Goal: Task Accomplishment & Management: Complete application form

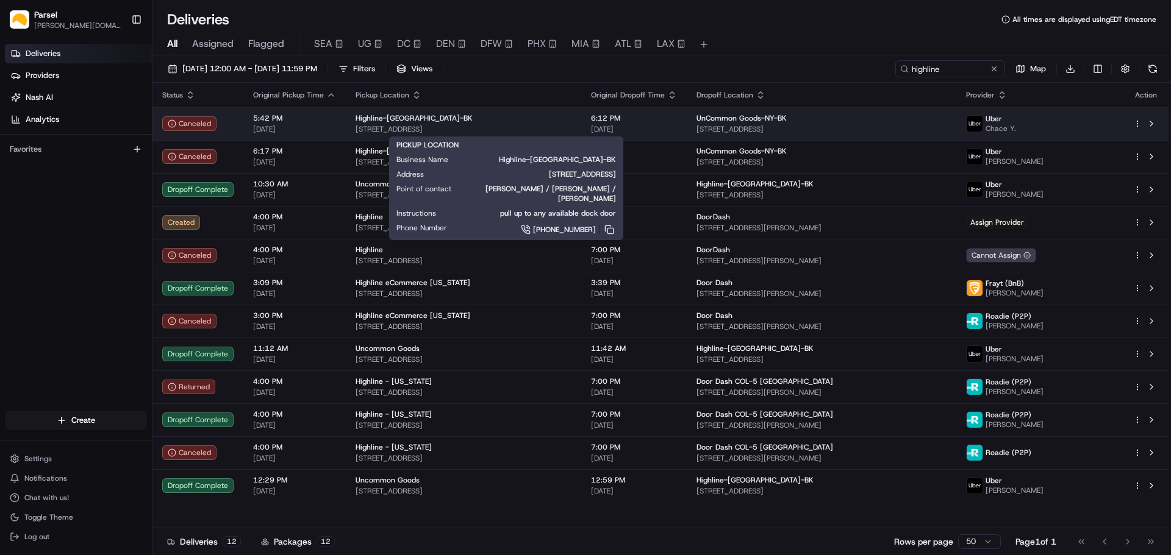
click at [474, 116] on div "Highline-NYC-BK" at bounding box center [463, 118] width 216 height 10
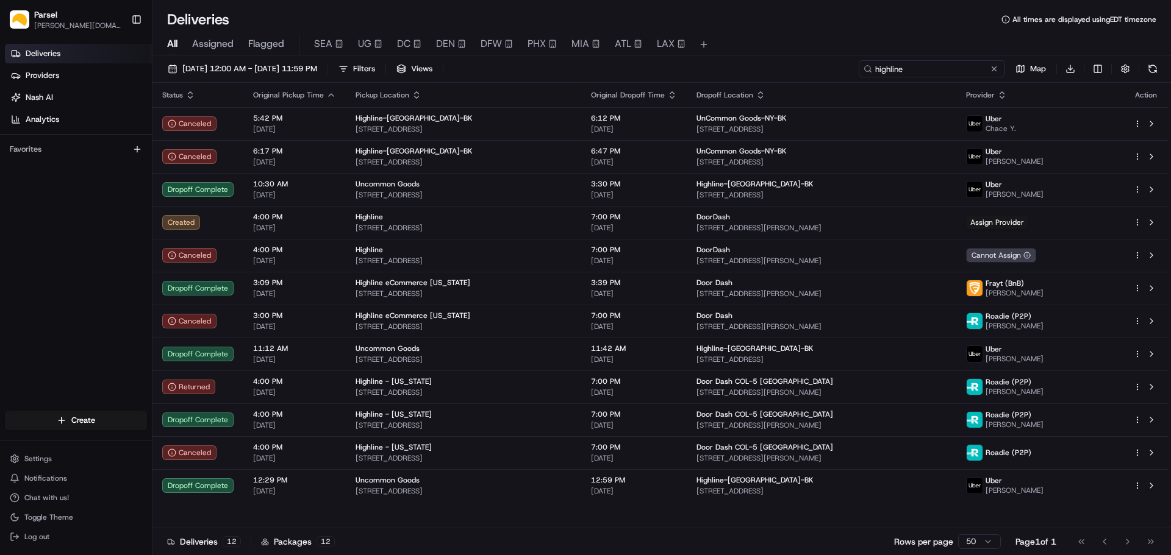
click at [955, 70] on input "highline" at bounding box center [931, 68] width 146 height 17
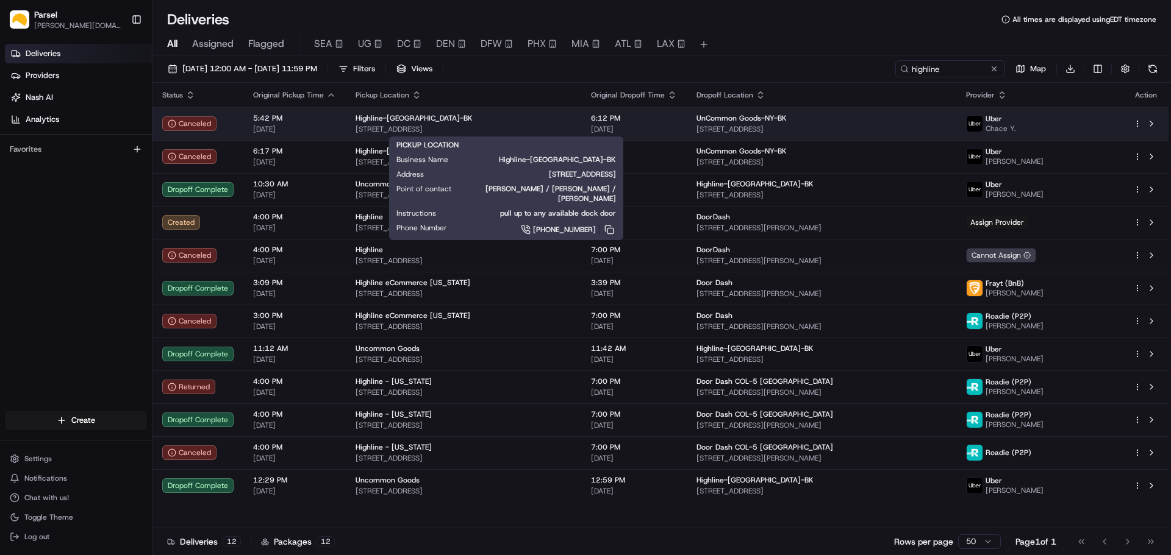
click at [535, 122] on div "Highline-[GEOGRAPHIC_DATA]-BK" at bounding box center [463, 118] width 216 height 10
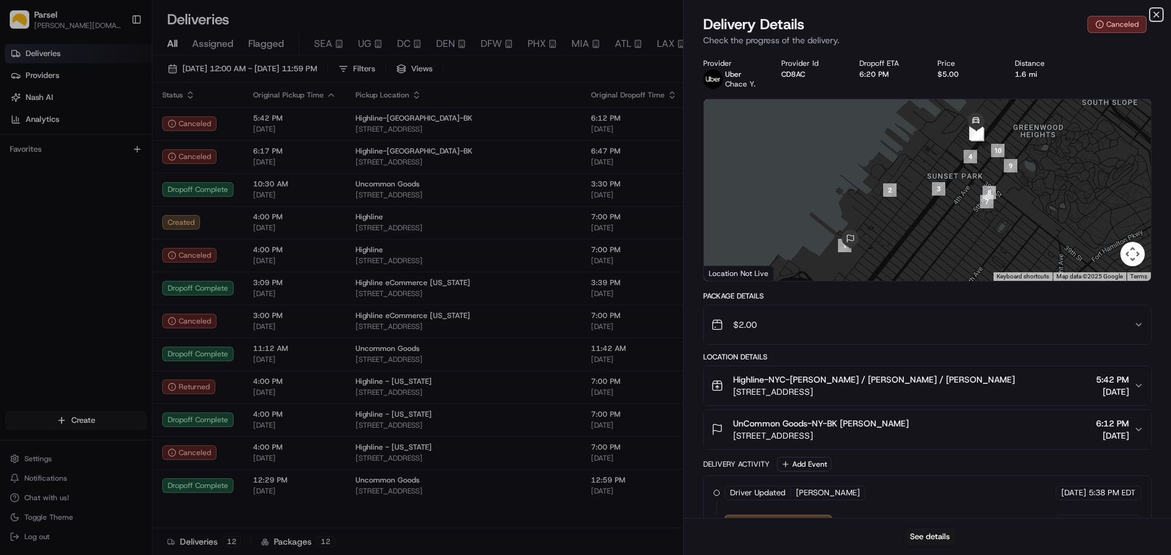
click at [1159, 13] on icon "button" at bounding box center [1156, 15] width 10 height 10
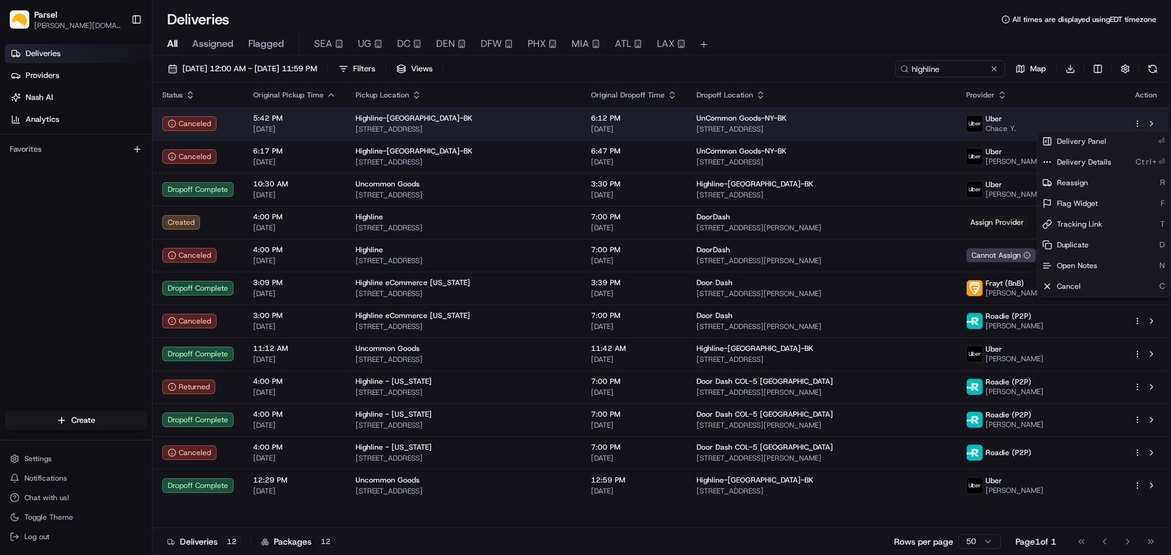
click at [1138, 124] on html "Parsel alex.weir@getparsel.com Toggle Sidebar Deliveries Providers Nash AI Anal…" at bounding box center [585, 277] width 1171 height 555
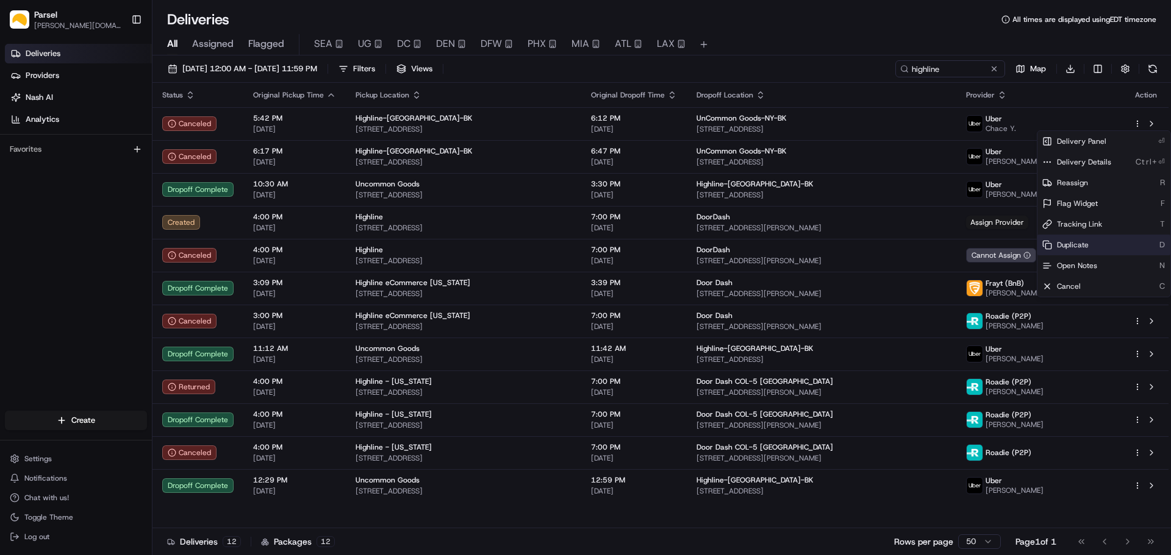
click at [1093, 248] on div "Duplicate D" at bounding box center [1103, 245] width 133 height 21
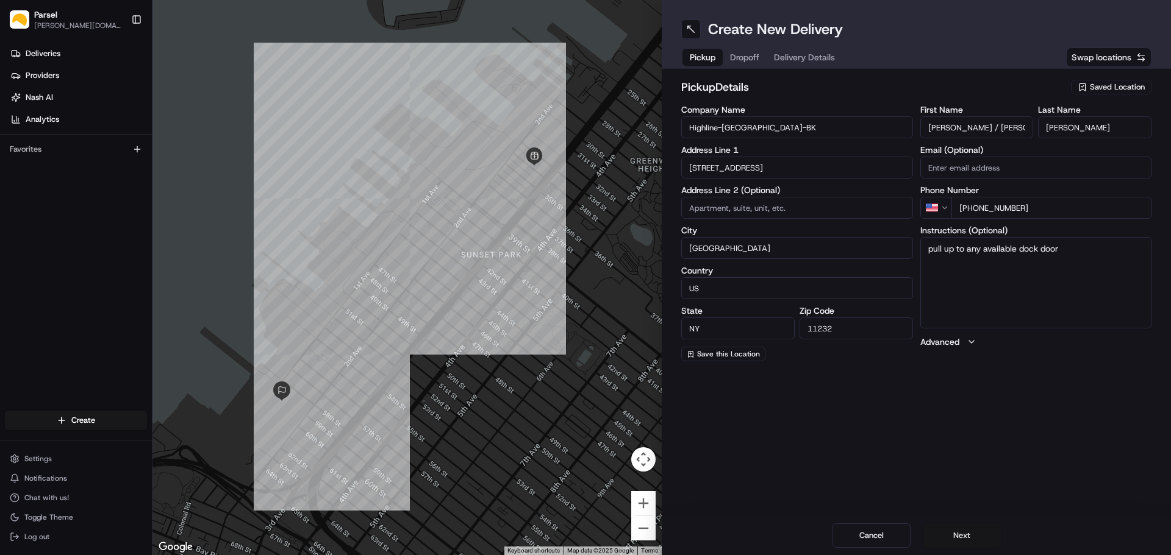
click at [974, 536] on button "Next" at bounding box center [961, 536] width 78 height 24
click at [964, 535] on button "Next" at bounding box center [961, 536] width 78 height 24
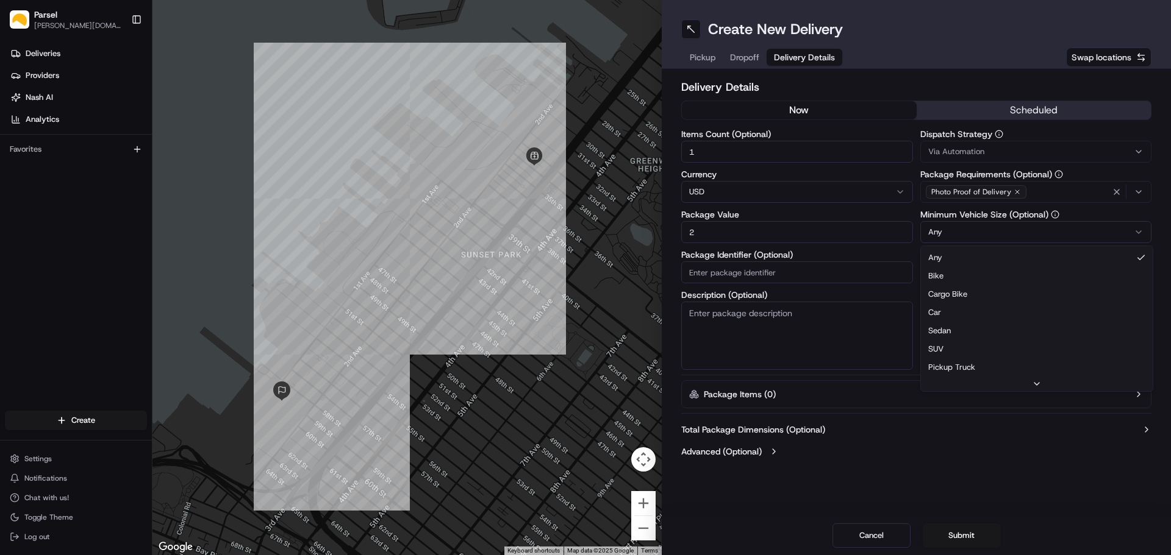
click at [980, 231] on html "Parsel alex.weir@getparsel.com Toggle Sidebar Deliveries Providers Nash AI Anal…" at bounding box center [585, 277] width 1171 height 555
click at [977, 234] on html "Parsel alex.weir@getparsel.com Toggle Sidebar Deliveries Providers Nash AI Anal…" at bounding box center [585, 277] width 1171 height 555
drag, startPoint x: 735, startPoint y: 152, endPoint x: 600, endPoint y: 145, distance: 135.5
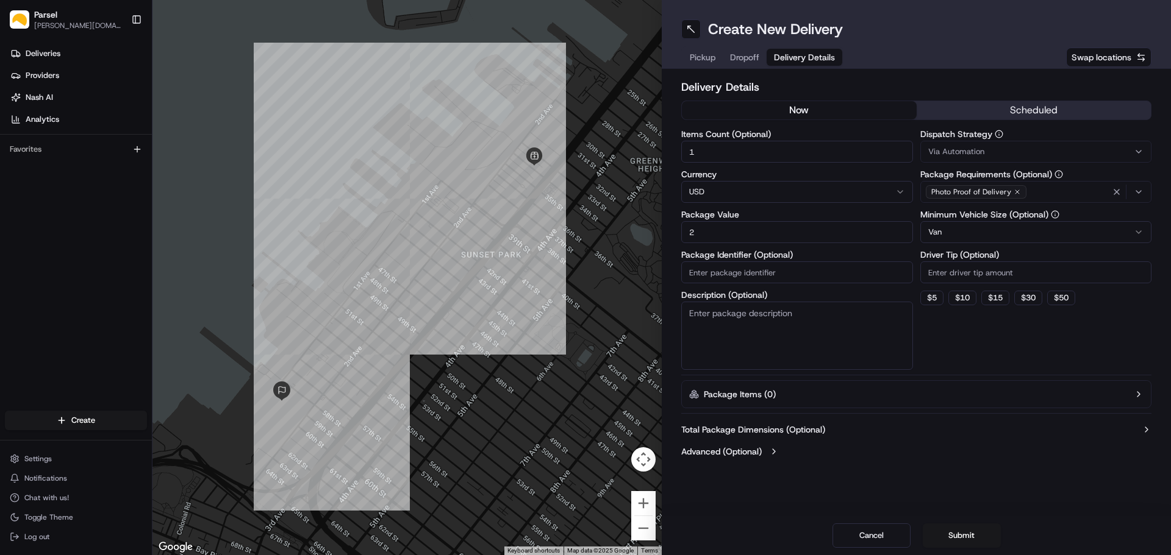
click at [600, 145] on div "To navigate the map with touch gestures double-tap and hold your finger on the …" at bounding box center [661, 277] width 1018 height 555
click at [739, 156] on input "Items Count (Optional)" at bounding box center [797, 152] width 232 height 22
drag, startPoint x: 725, startPoint y: 235, endPoint x: 624, endPoint y: 224, distance: 101.8
click at [613, 230] on div "To navigate the map with touch gestures double-tap and hold your finger on the …" at bounding box center [661, 277] width 1018 height 555
type input "1000"
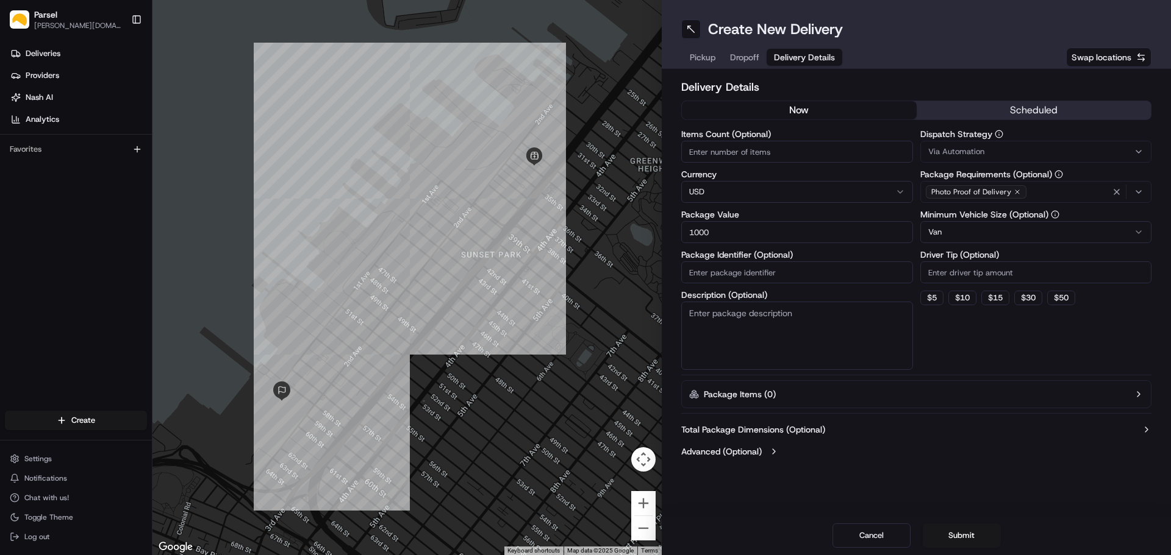
click at [732, 332] on textarea "Description (Optional)" at bounding box center [797, 336] width 232 height 68
type textarea "P"
type textarea "g"
type textarea "Large boxes with ecommerce shipments inside. (106 smaller shipments)"
click at [802, 108] on button "now" at bounding box center [799, 110] width 235 height 18
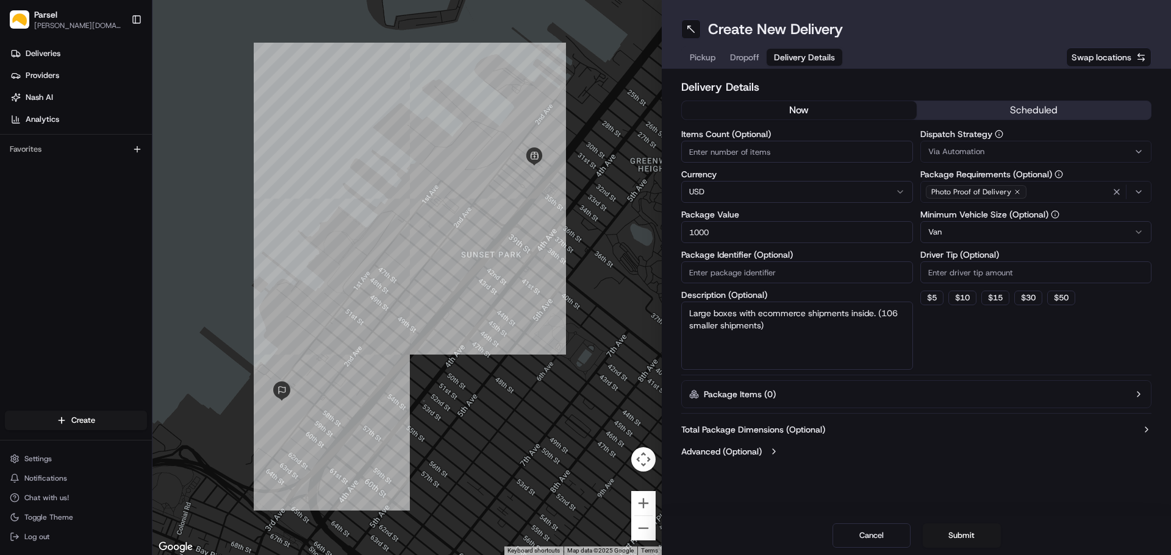
click at [701, 62] on span "Pickup" at bounding box center [703, 57] width 26 height 12
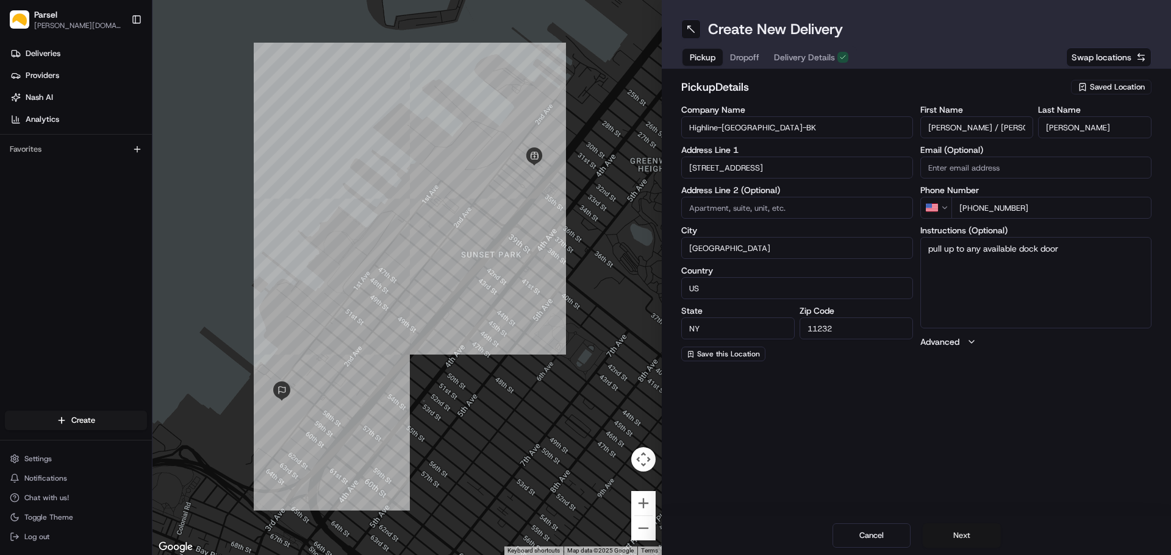
click at [965, 535] on button "Next" at bounding box center [961, 536] width 78 height 24
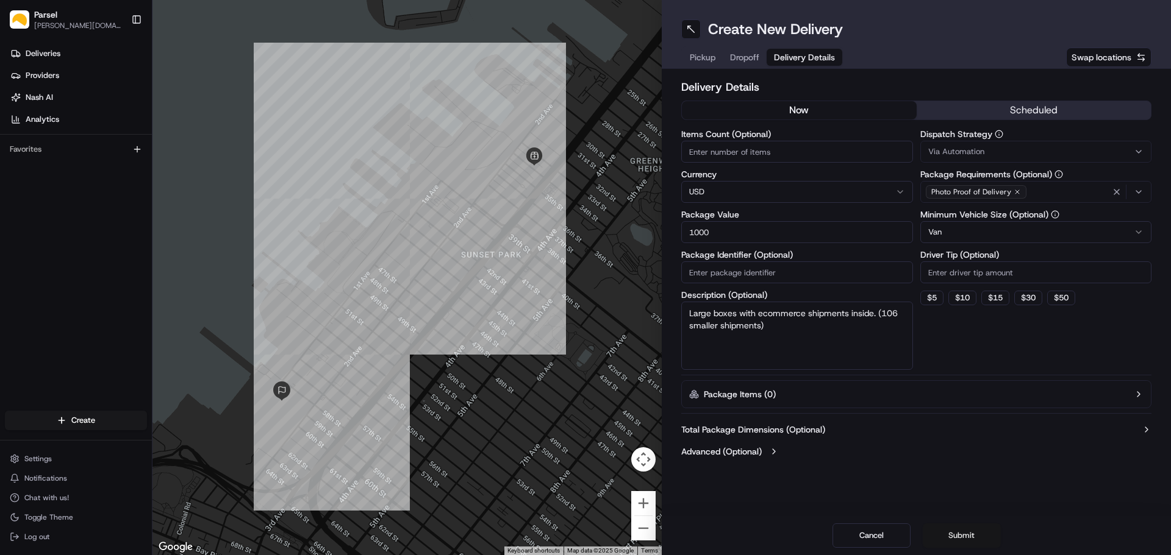
click at [961, 535] on button "Submit" at bounding box center [961, 536] width 78 height 24
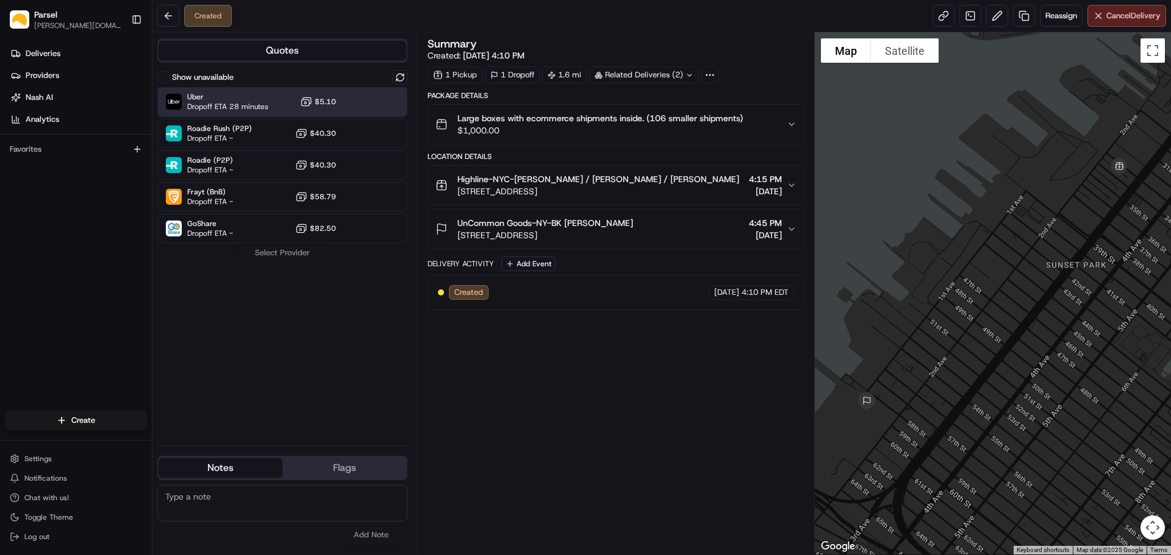
click at [214, 96] on span "Uber" at bounding box center [227, 97] width 81 height 10
click at [287, 255] on button "Assign Provider" at bounding box center [282, 253] width 87 height 15
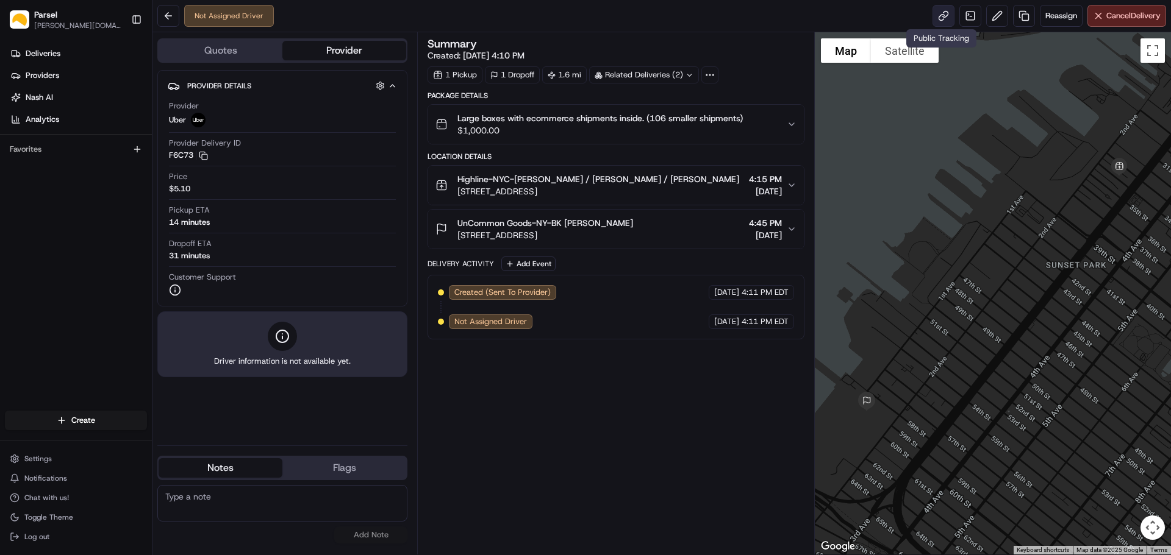
click at [938, 15] on link at bounding box center [943, 16] width 22 height 22
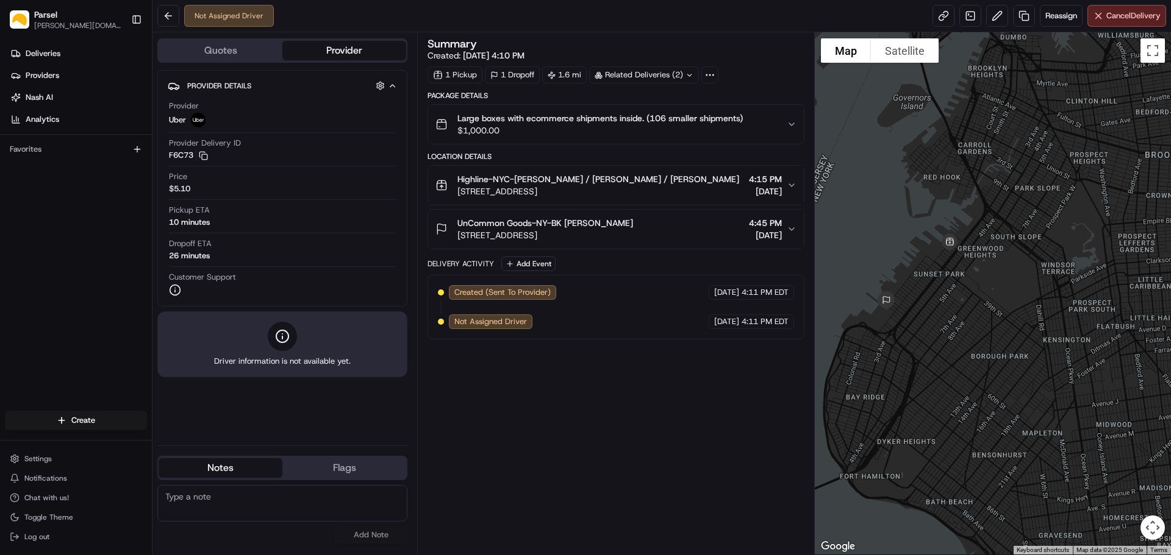
drag, startPoint x: 1078, startPoint y: 395, endPoint x: 954, endPoint y: 316, distance: 146.6
click at [958, 317] on div at bounding box center [993, 293] width 357 height 522
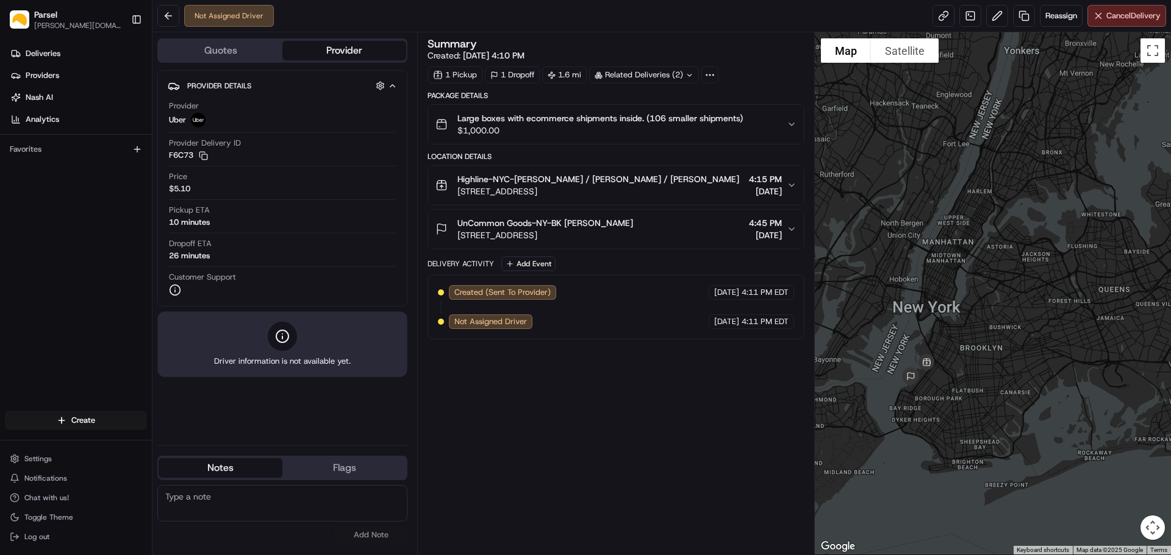
drag, startPoint x: 1041, startPoint y: 336, endPoint x: 968, endPoint y: 390, distance: 90.7
click at [968, 390] on div at bounding box center [993, 293] width 357 height 522
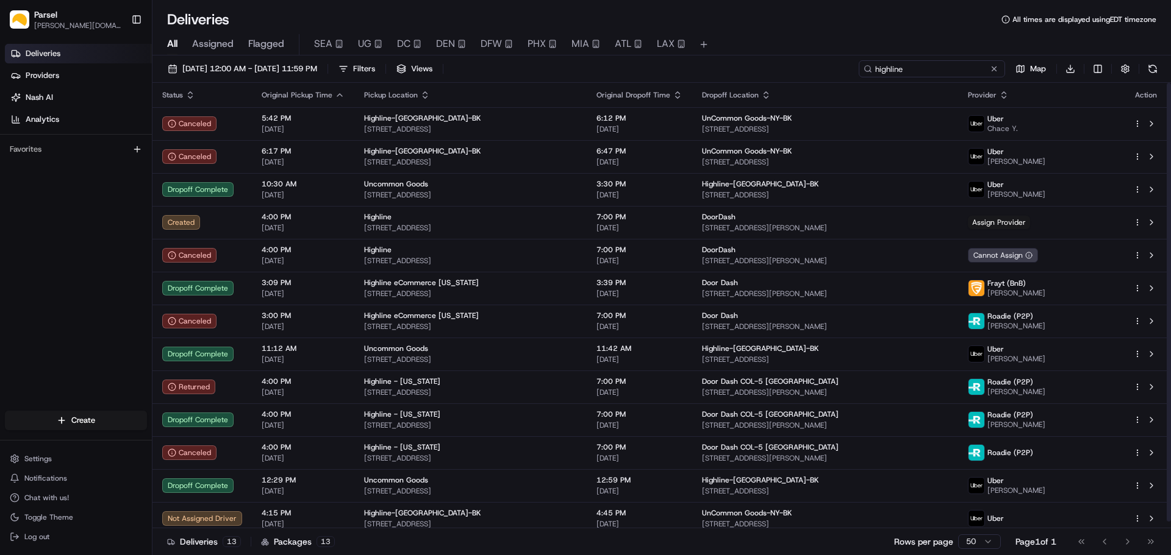
click at [952, 68] on input "highline" at bounding box center [931, 68] width 146 height 17
click at [317, 70] on span "07/01/2025 12:00 AM - 08/21/2025 11:59 PM" at bounding box center [249, 68] width 135 height 11
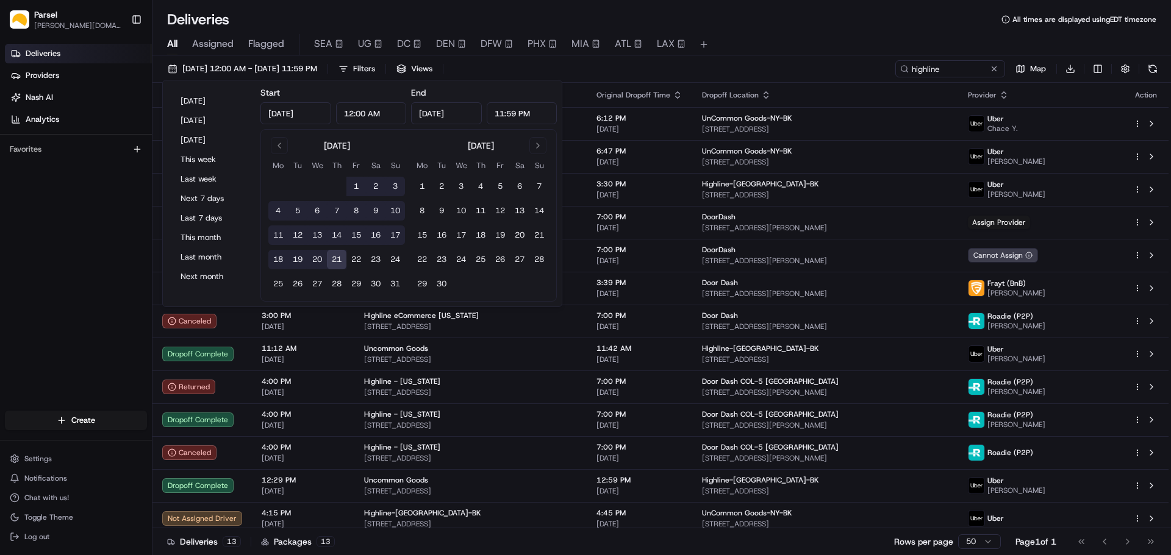
click at [337, 258] on button "21" at bounding box center [337, 260] width 20 height 20
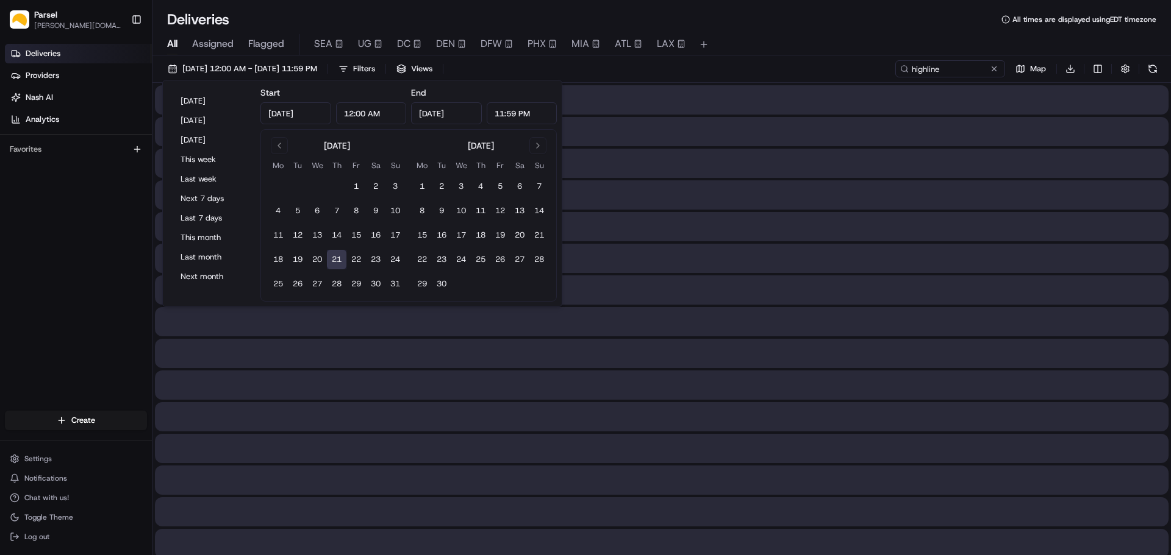
type input "Aug 21, 2025"
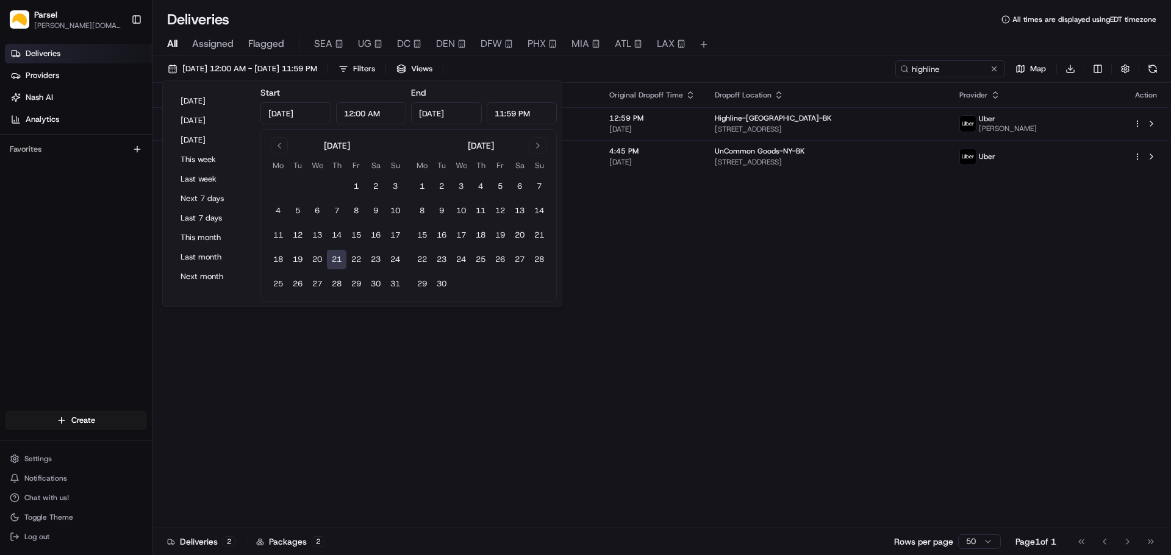
click at [707, 70] on div "08/21/2025 12:00 AM - 08/21/2025 11:59 PM Filters Views highline Map Download" at bounding box center [661, 71] width 1018 height 23
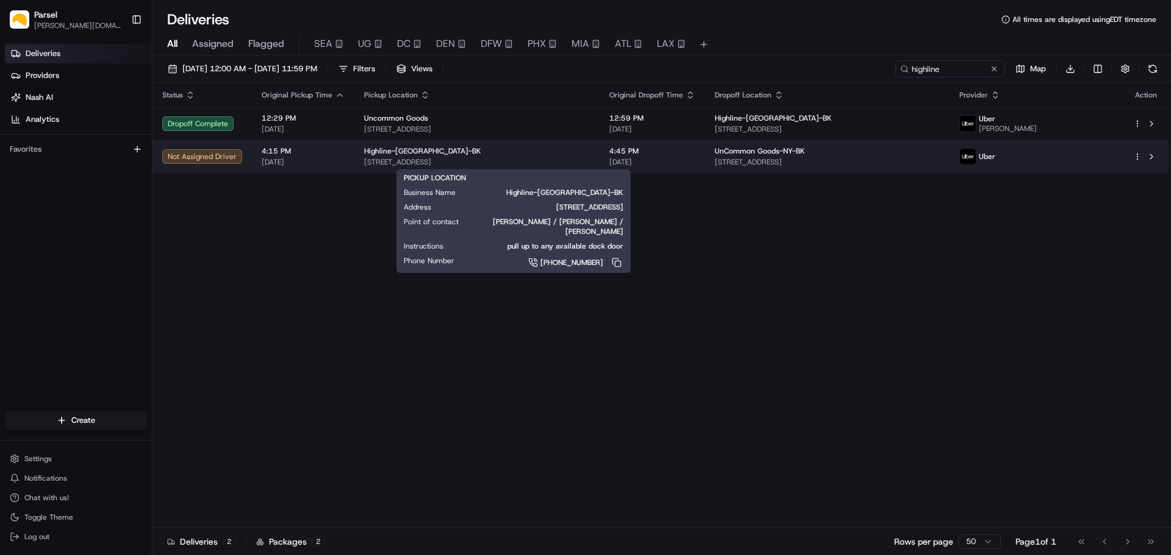
click at [570, 157] on div "Highline-NYC-BK 67 34th St, Brooklyn, NY 11232, USA" at bounding box center [477, 156] width 226 height 21
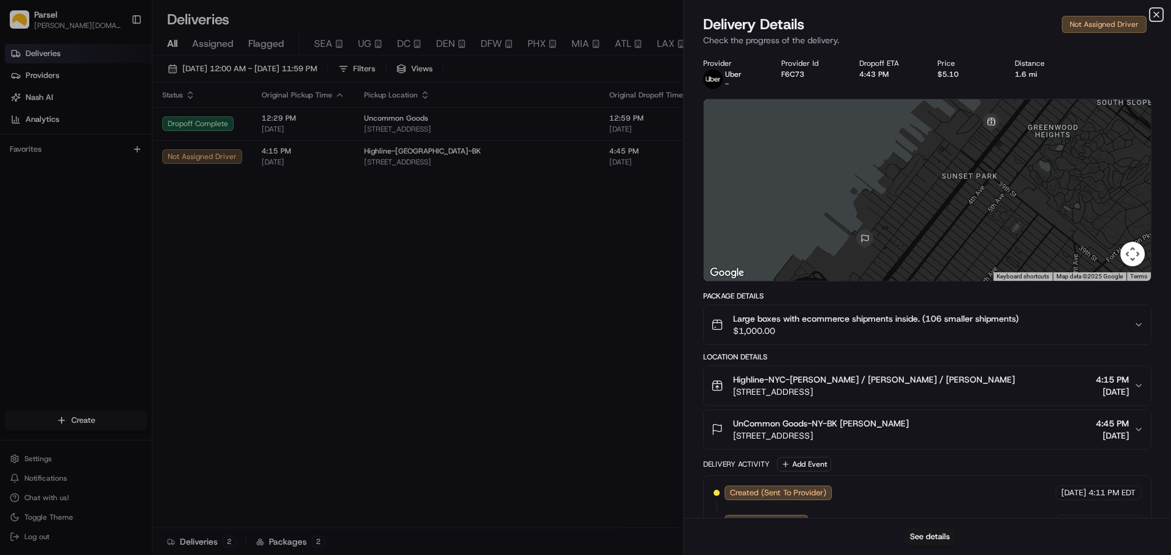
click at [1153, 12] on icon "button" at bounding box center [1155, 14] width 5 height 5
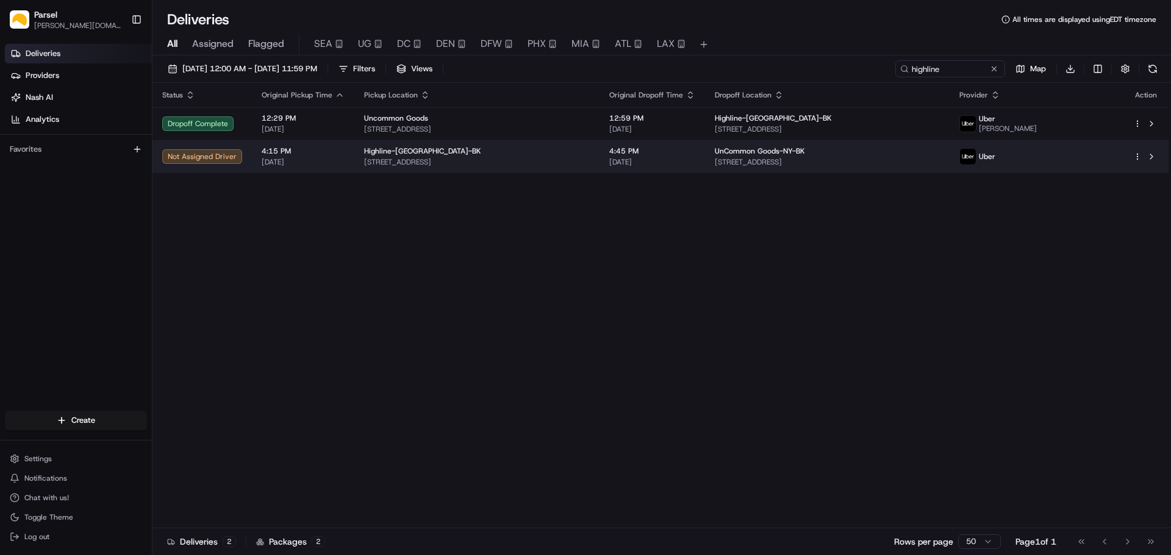
click at [1135, 155] on html "Parsel alex.weir@getparsel.com Toggle Sidebar Deliveries Providers Nash AI Anal…" at bounding box center [585, 277] width 1171 height 555
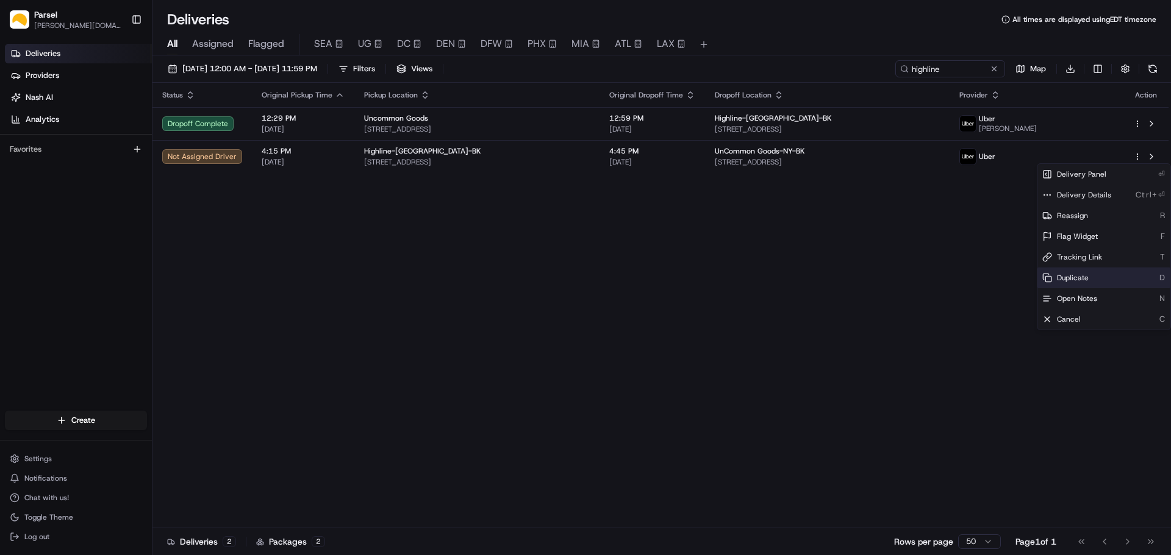
click at [1091, 273] on div "Duplicate D" at bounding box center [1103, 278] width 133 height 21
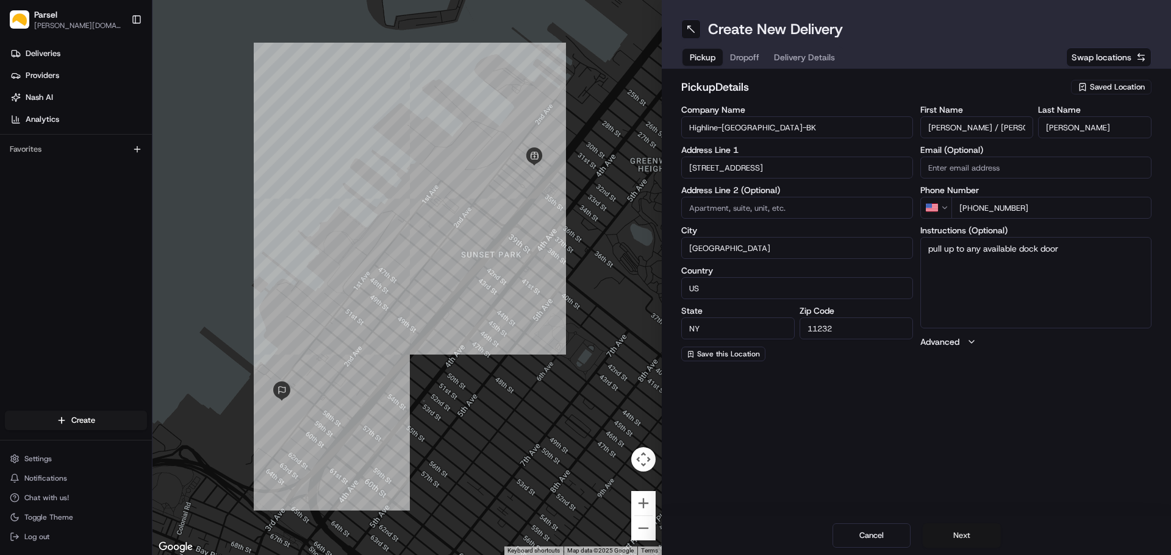
click at [972, 536] on button "Next" at bounding box center [961, 536] width 78 height 24
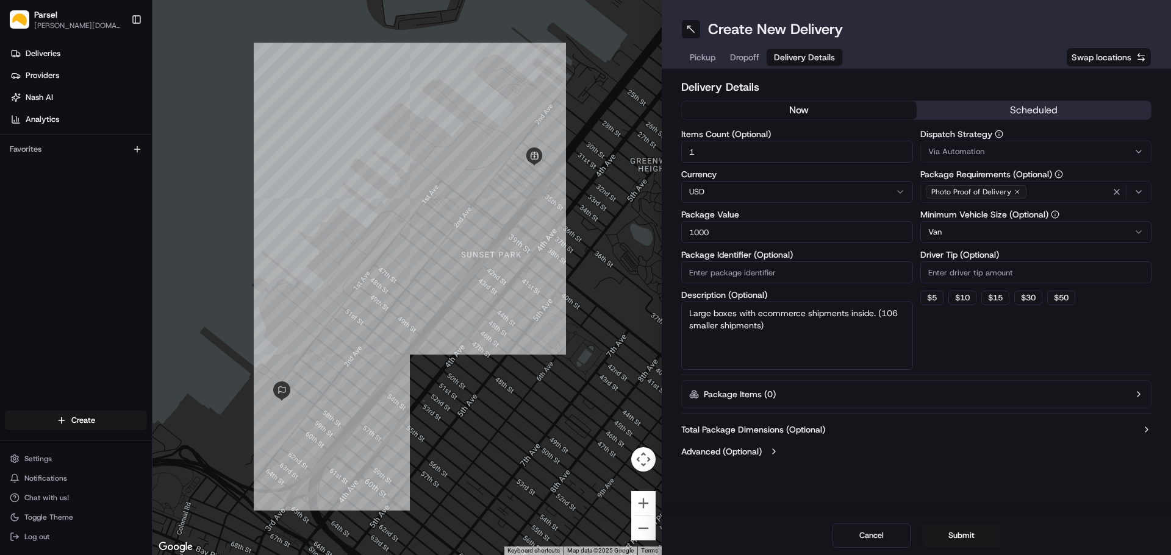
click at [790, 329] on textarea "Large boxes with ecommerce shipments inside. (106 smaller shipments)" at bounding box center [797, 336] width 232 height 68
type textarea "Large boxes with ecommerce shipments inside. (106 smaller shipments) -"
click at [971, 537] on button "Submit" at bounding box center [961, 536] width 78 height 24
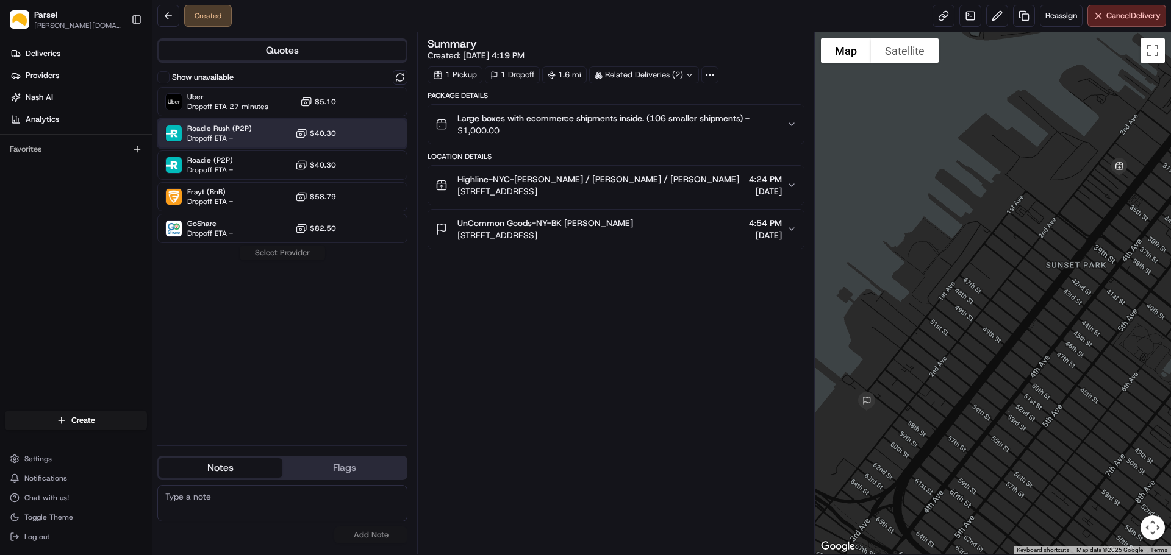
click at [265, 137] on div "Roadie Rush (P2P) Dropoff ETA - $40.30" at bounding box center [282, 133] width 250 height 29
click at [790, 124] on icon "button" at bounding box center [791, 124] width 5 height 2
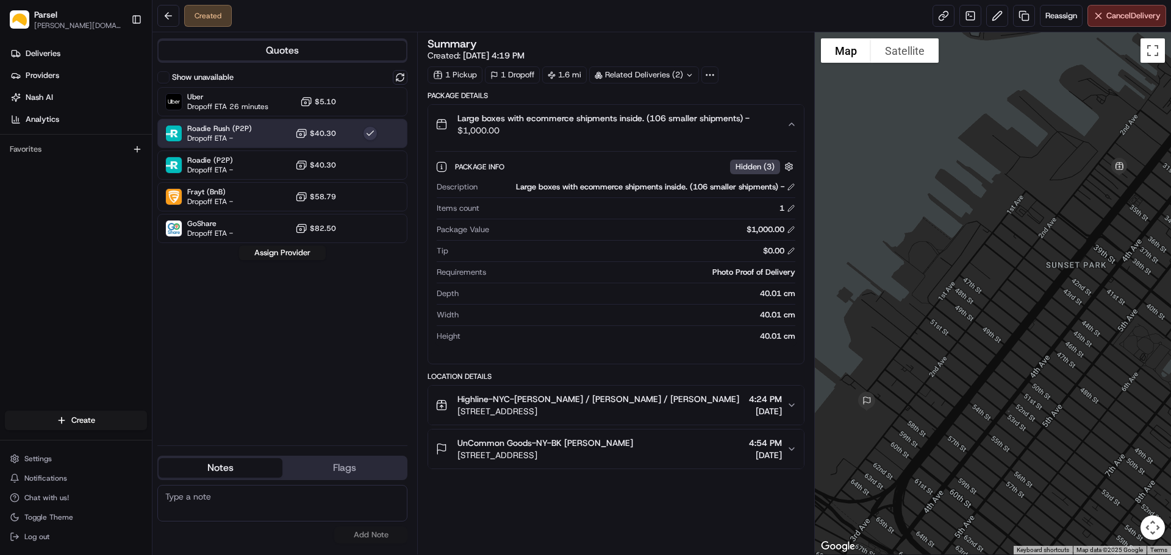
click at [790, 124] on icon "button" at bounding box center [791, 124] width 10 height 10
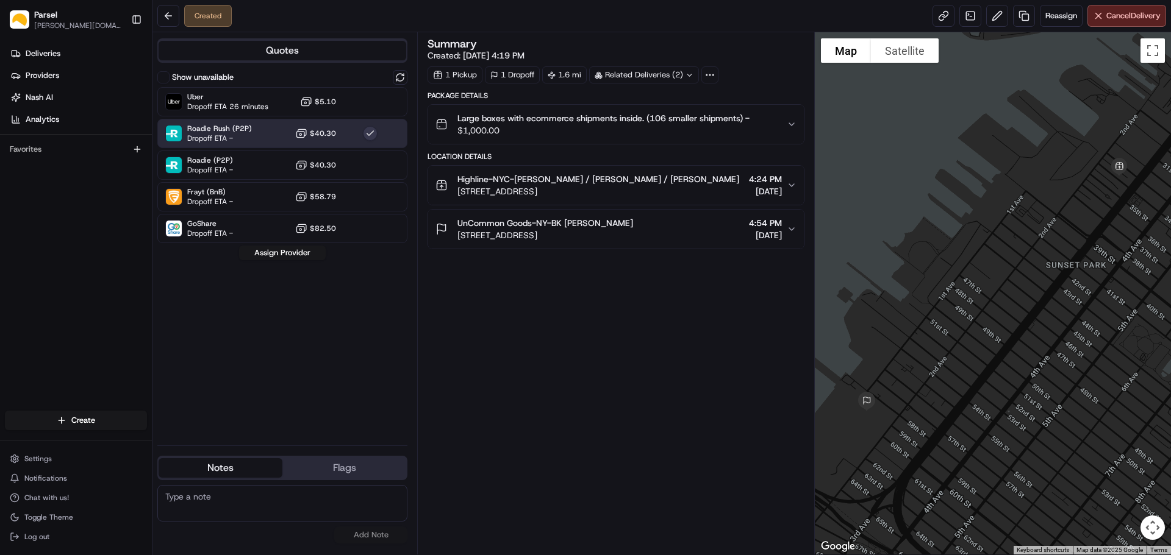
click at [792, 187] on icon "button" at bounding box center [791, 185] width 10 height 10
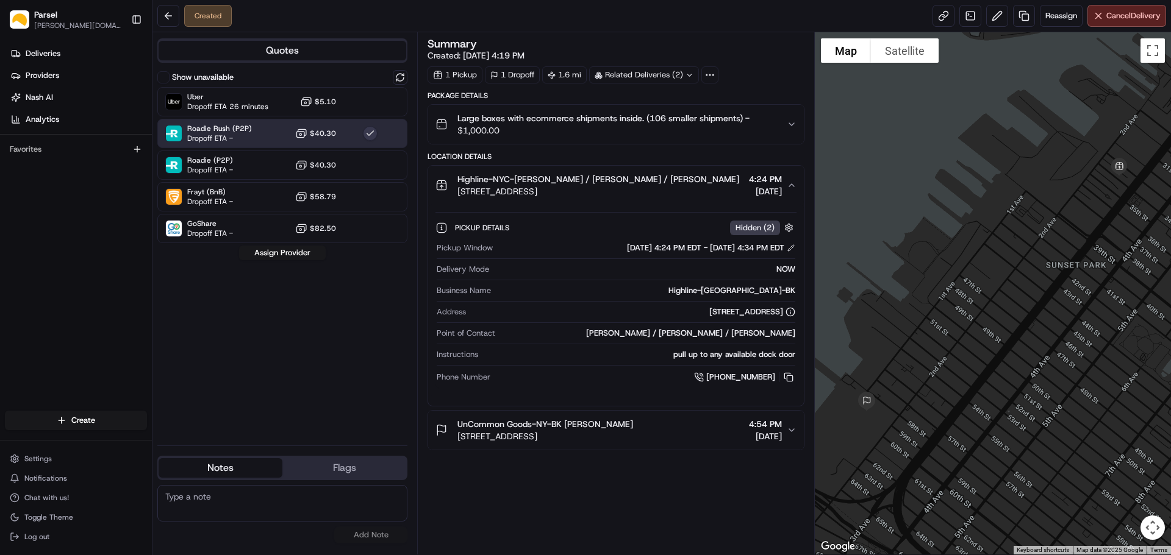
click at [792, 187] on icon "button" at bounding box center [791, 185] width 10 height 10
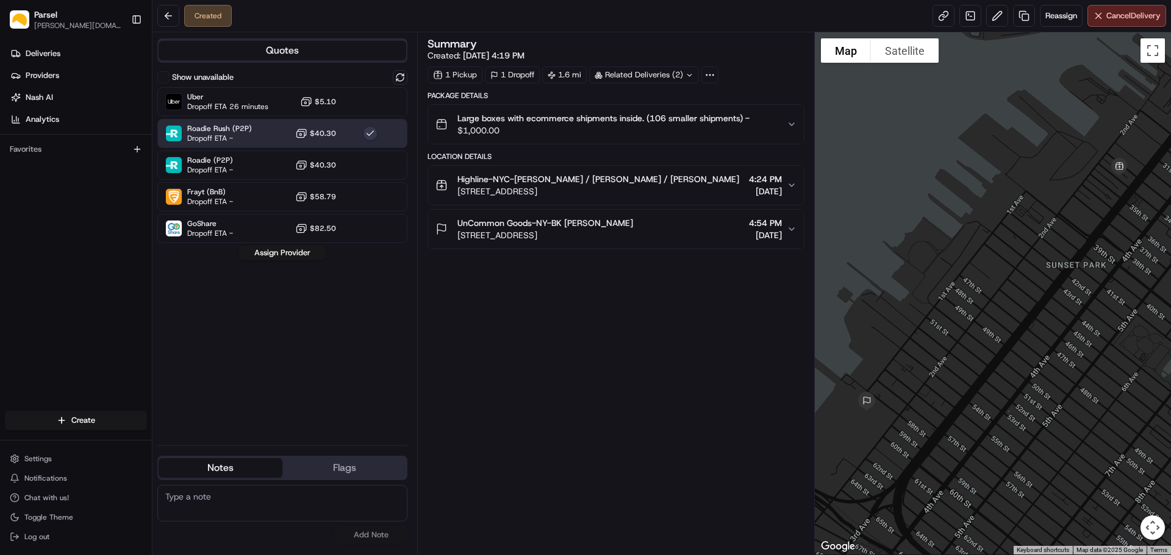
click at [716, 227] on div "UnCommon Goods-NY-BK [PERSON_NAME] [STREET_ADDRESS] 4:54 PM [DATE]" at bounding box center [610, 229] width 351 height 24
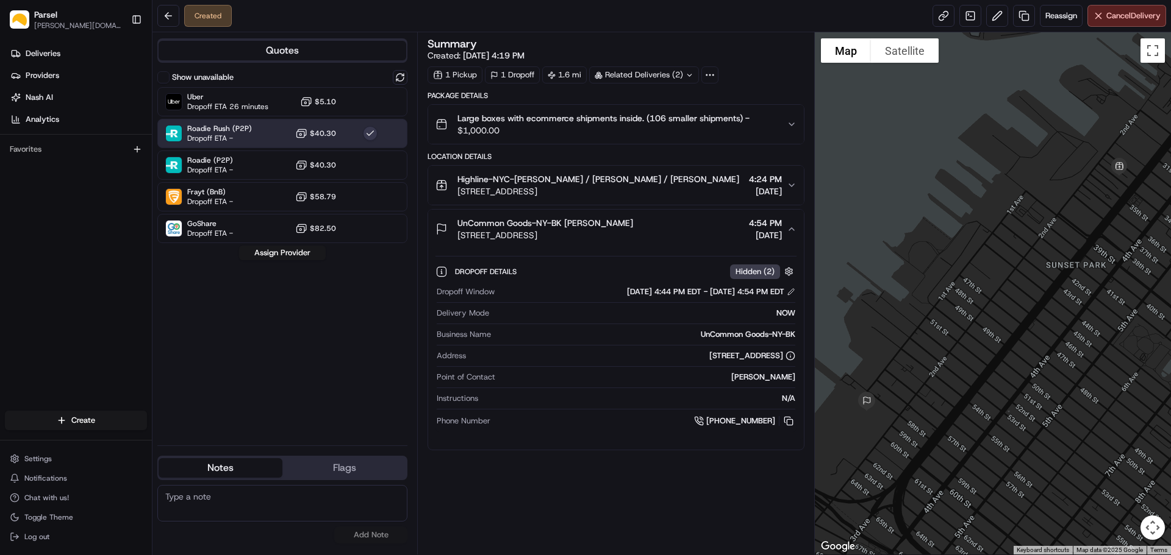
click at [716, 227] on div "UnCommon Goods-NY-BK [PERSON_NAME] [STREET_ADDRESS] 4:54 PM [DATE]" at bounding box center [610, 229] width 351 height 24
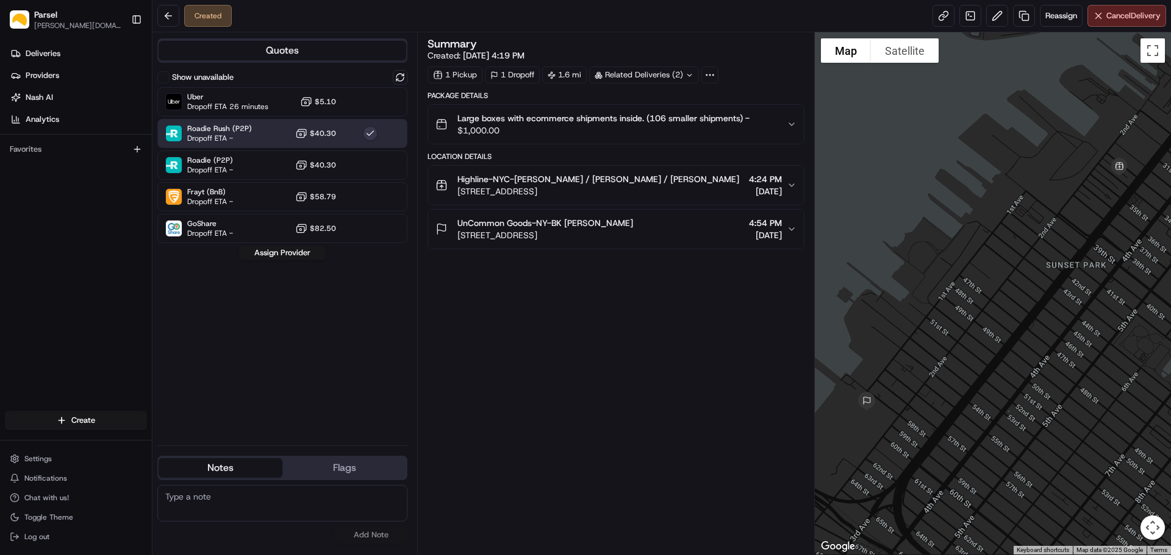
click at [498, 70] on div "1 Dropoff" at bounding box center [512, 74] width 55 height 17
click at [658, 75] on div "Related Deliveries (2)" at bounding box center [644, 74] width 110 height 17
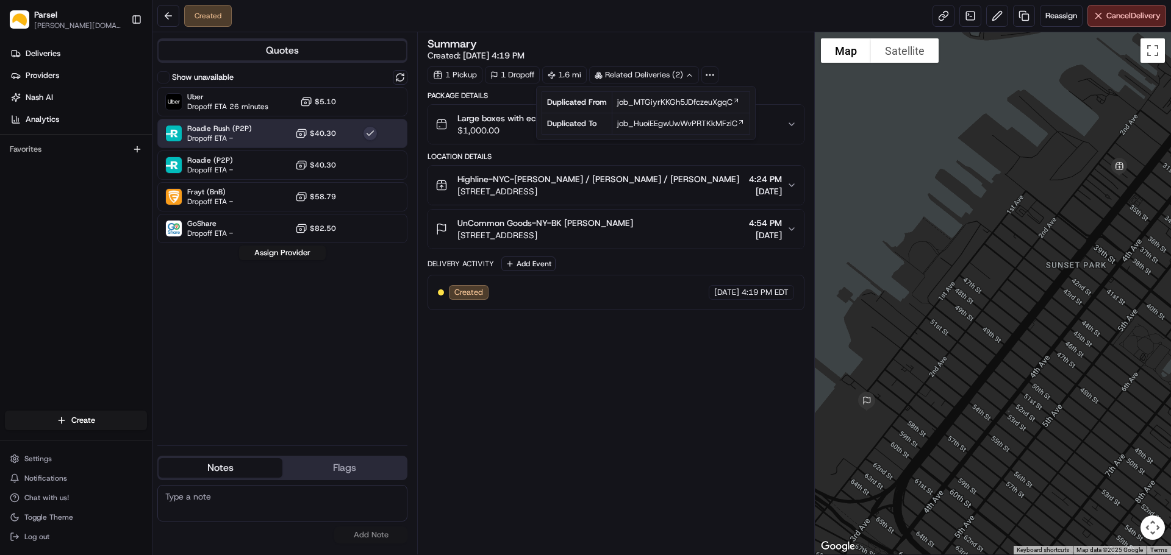
click at [679, 392] on div "Summary Created: [DATE] 4:19 PM 1 Pickup 1 Dropoff 1.6 mi Related Deliveries (2…" at bounding box center [615, 293] width 376 height 510
click at [776, 190] on span "[DATE]" at bounding box center [765, 191] width 33 height 12
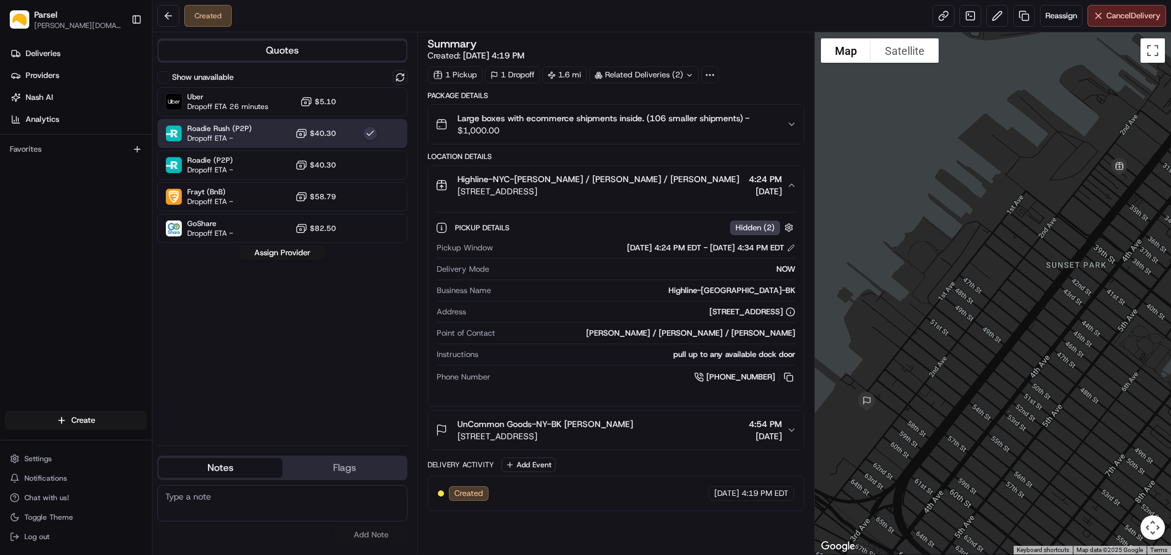
click at [633, 437] on span "[STREET_ADDRESS]" at bounding box center [545, 436] width 176 height 12
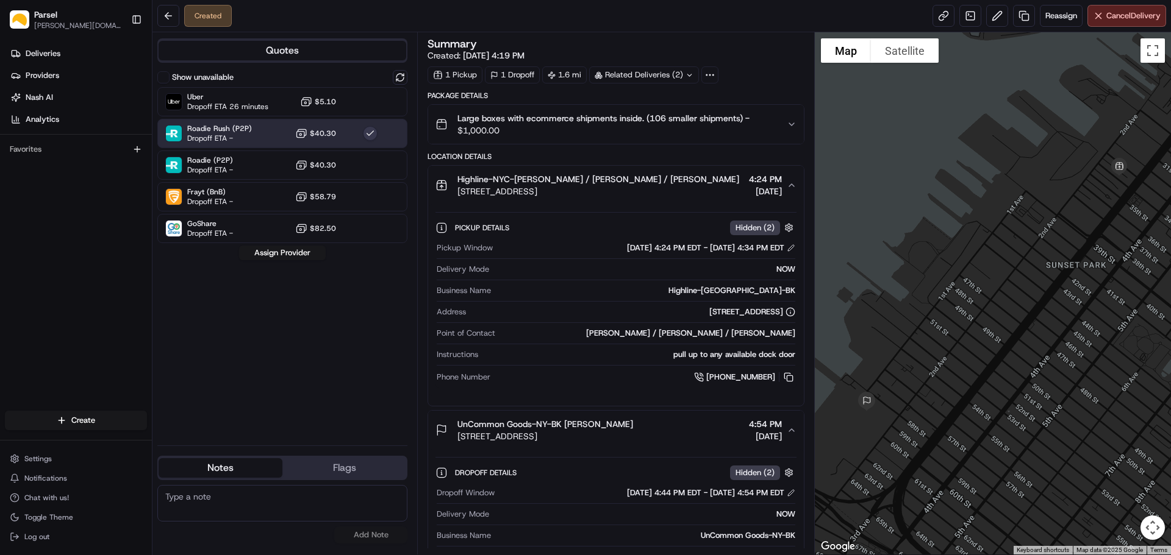
click at [459, 74] on div "1 Pickup" at bounding box center [454, 74] width 55 height 17
click at [492, 51] on span "[DATE] 4:19 PM" at bounding box center [494, 55] width 62 height 11
click at [710, 70] on icon at bounding box center [709, 75] width 11 height 11
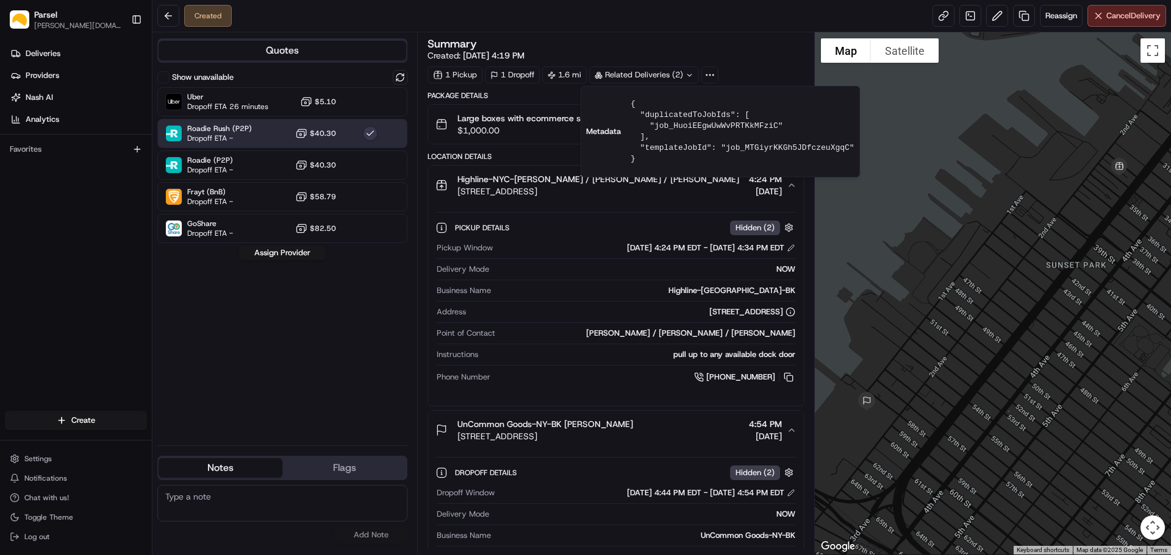
click at [535, 280] on div "Pickup Window [DATE] 4:24 PM EDT - [DATE] 4:34 PM EDT Delivery Mode NOW Busines…" at bounding box center [615, 313] width 360 height 151
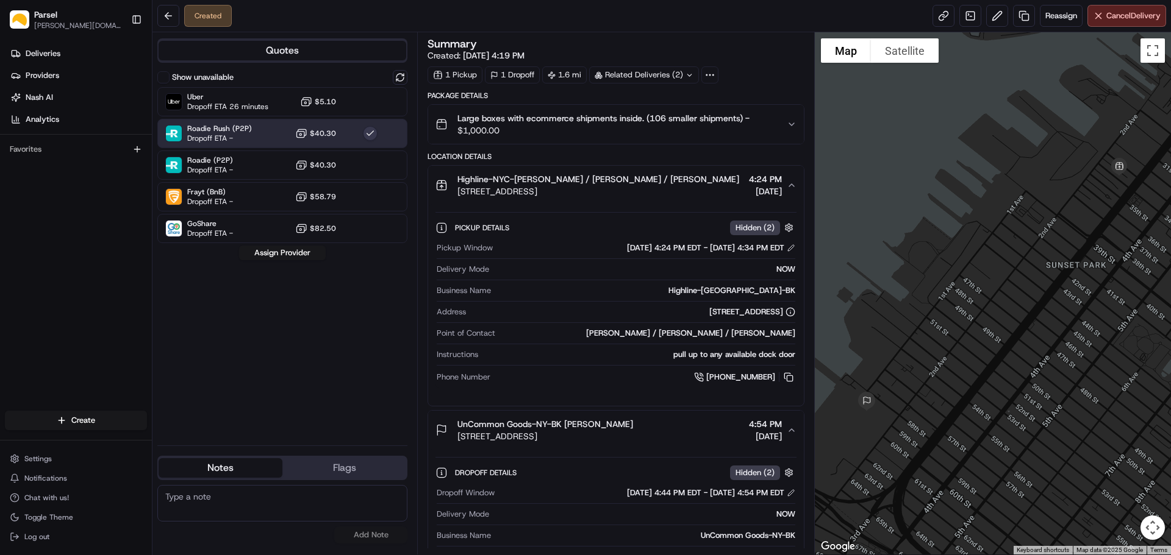
click at [791, 184] on icon "button" at bounding box center [791, 185] width 10 height 10
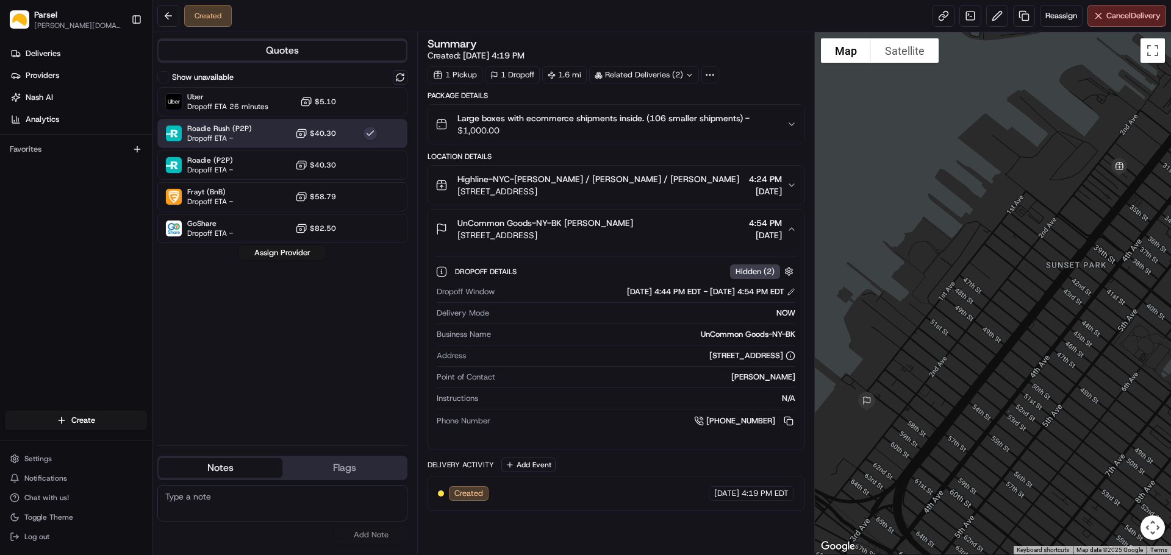
click at [788, 121] on icon "button" at bounding box center [791, 124] width 10 height 10
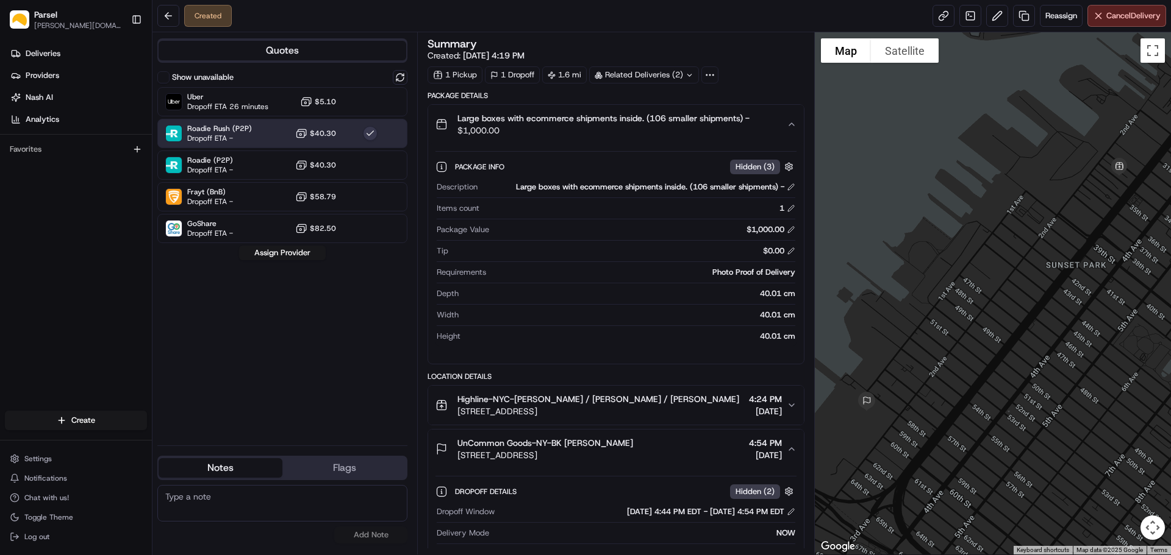
click at [786, 123] on icon "button" at bounding box center [791, 124] width 10 height 10
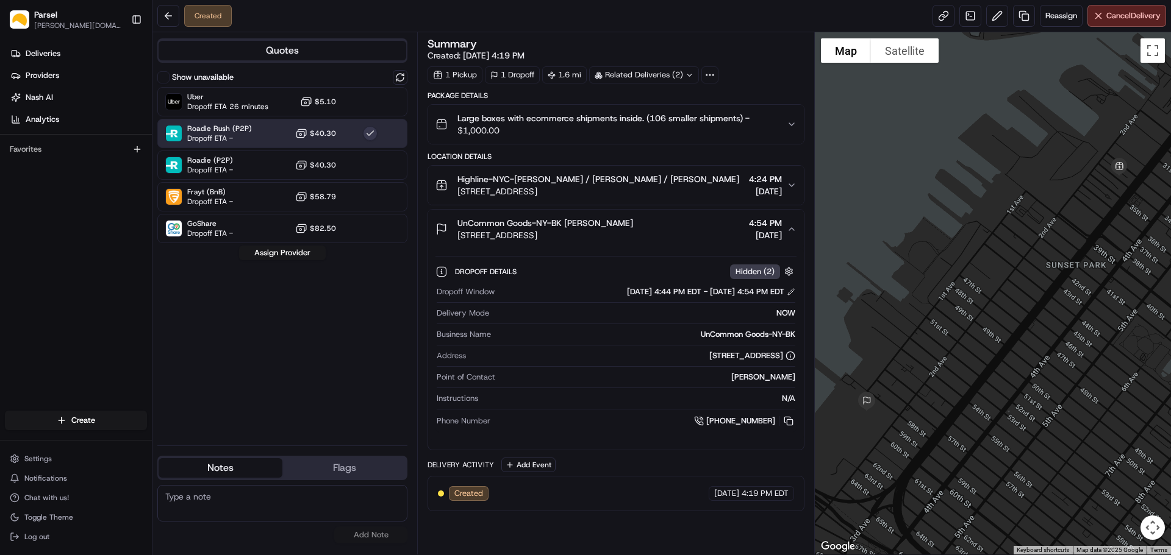
click at [754, 76] on div "1 Pickup 1 Dropoff 1.6 mi Related Deliveries (2)" at bounding box center [615, 74] width 376 height 17
click at [283, 256] on button "Assign Provider" at bounding box center [282, 253] width 87 height 15
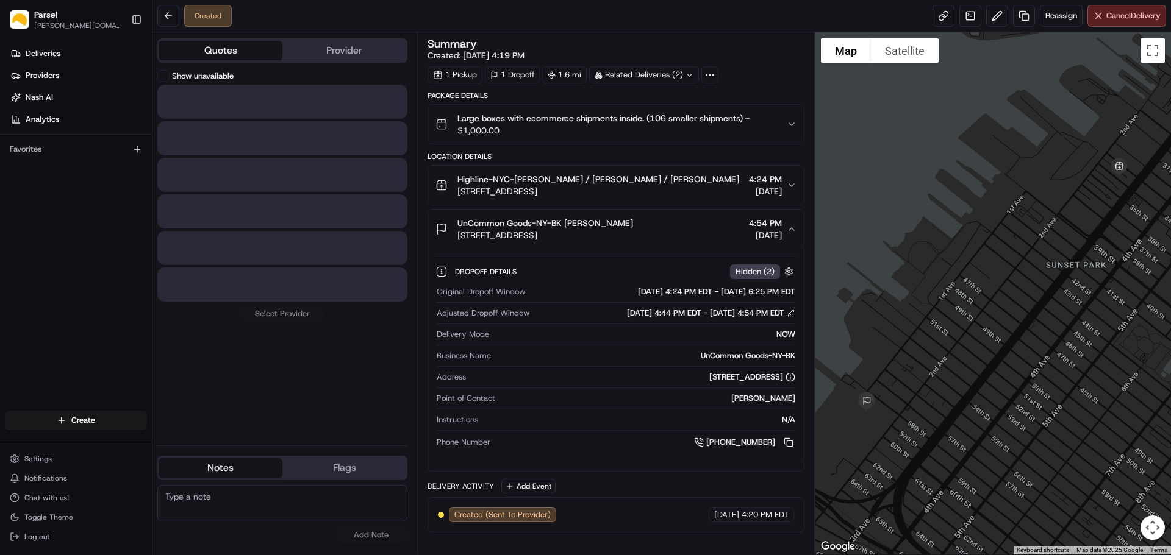
click at [233, 46] on button "Quotes" at bounding box center [221, 51] width 124 height 20
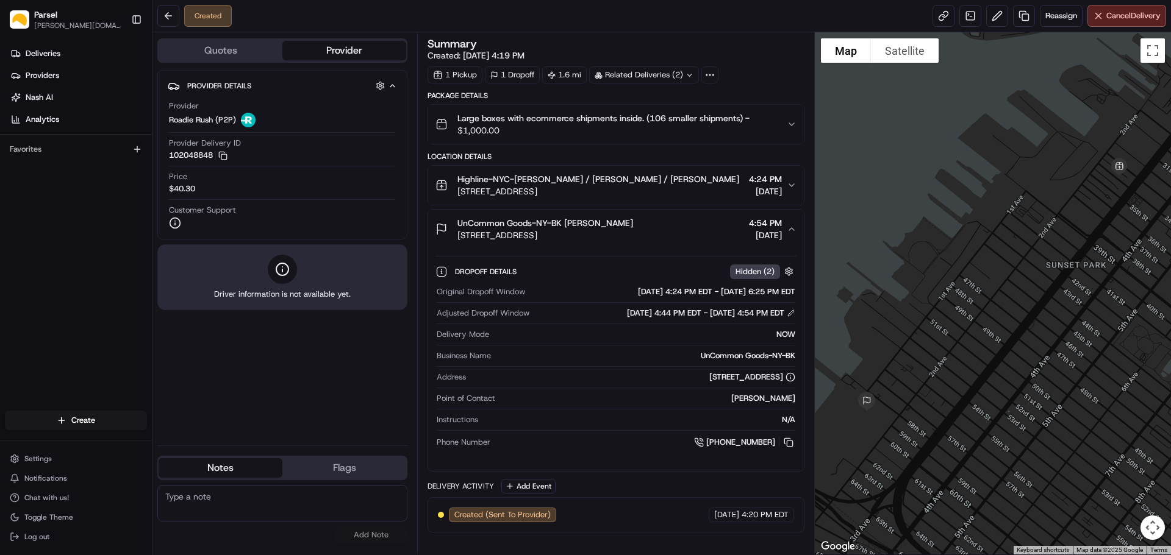
click at [354, 51] on button "Provider" at bounding box center [344, 51] width 124 height 20
click at [393, 84] on icon "button" at bounding box center [392, 86] width 9 height 10
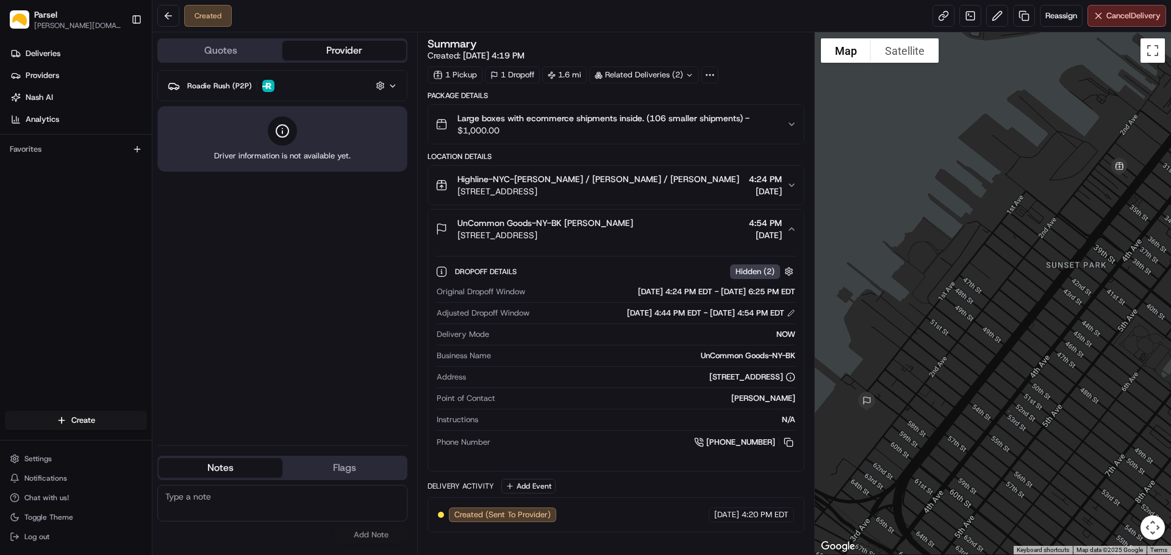
click at [393, 84] on icon "button" at bounding box center [392, 86] width 9 height 10
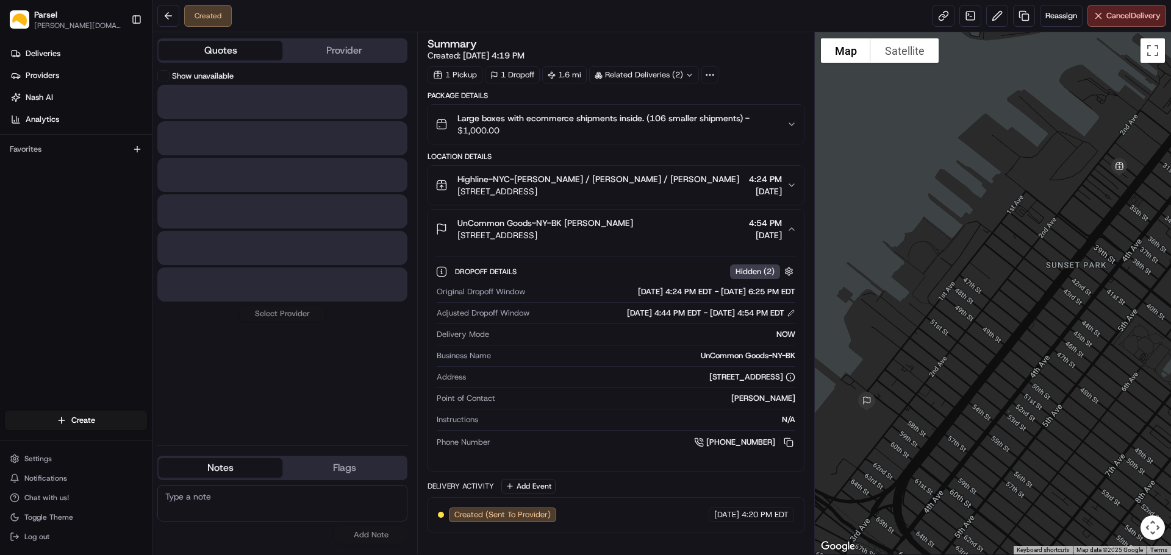
click at [236, 56] on button "Quotes" at bounding box center [221, 51] width 124 height 20
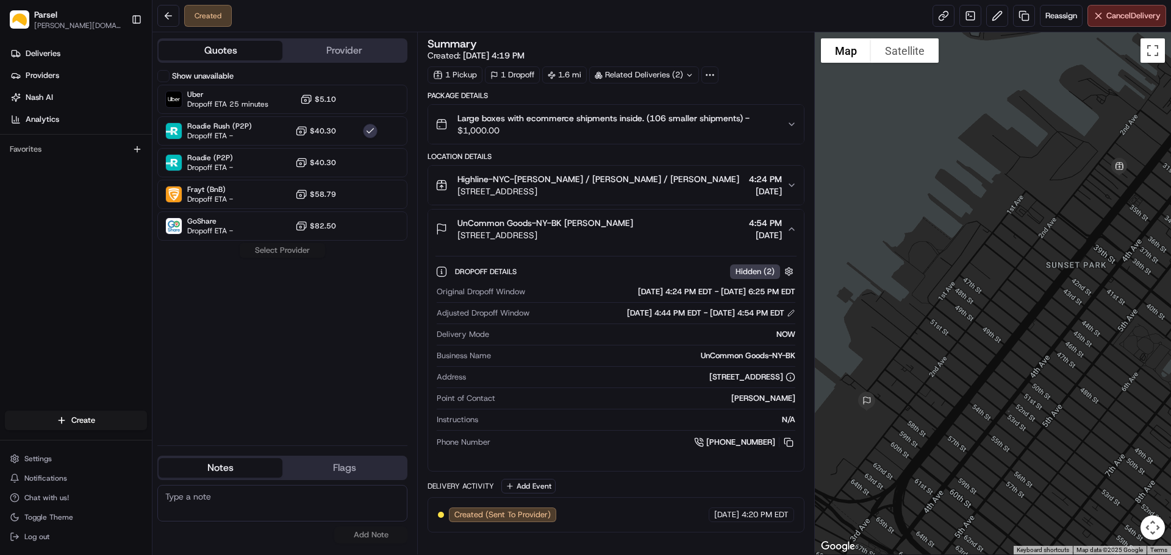
drag, startPoint x: 347, startPoint y: 38, endPoint x: 344, endPoint y: 46, distance: 8.3
click at [346, 38] on div "Quotes Provider Show unavailable Uber Dropoff ETA 25 minutes $5.10 Roadie Rush …" at bounding box center [284, 293] width 265 height 522
click at [342, 52] on button "Provider" at bounding box center [344, 51] width 124 height 20
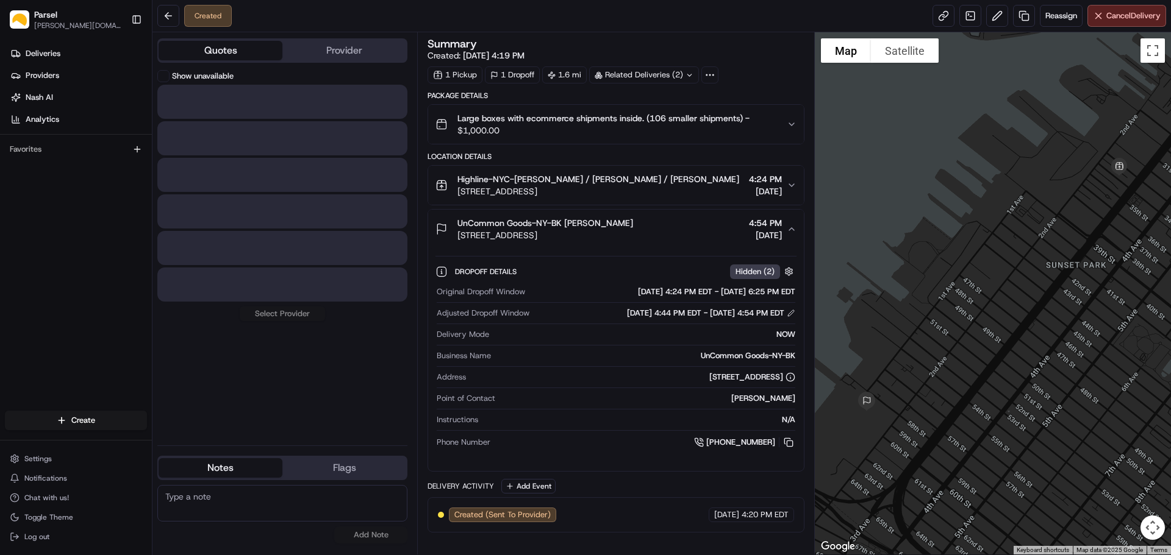
click at [234, 48] on button "Quotes" at bounding box center [221, 51] width 124 height 20
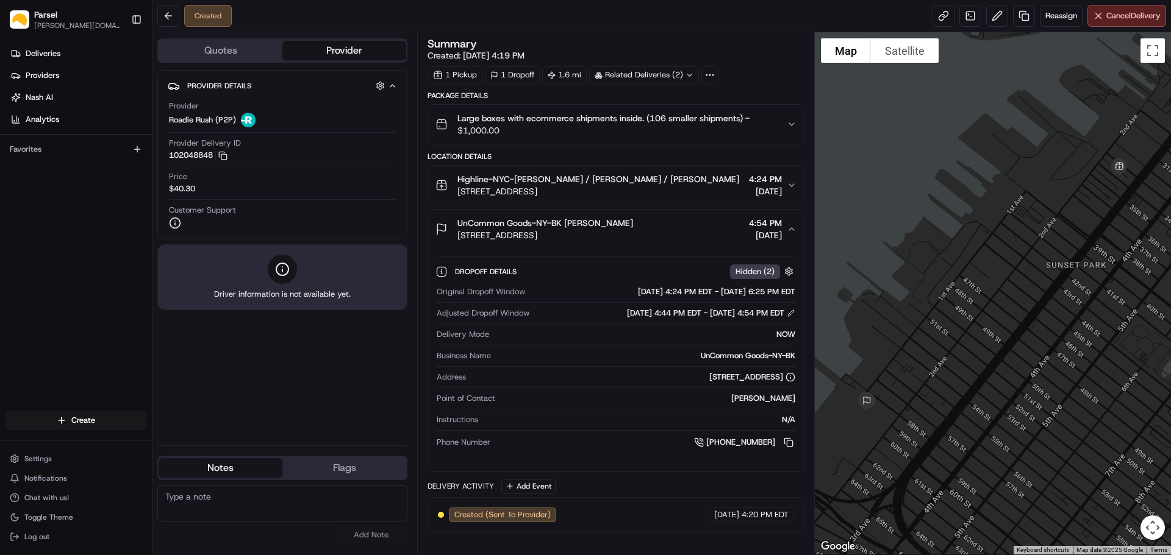
click at [330, 51] on button "Provider" at bounding box center [344, 51] width 124 height 20
click at [230, 46] on button "Quotes" at bounding box center [221, 51] width 124 height 20
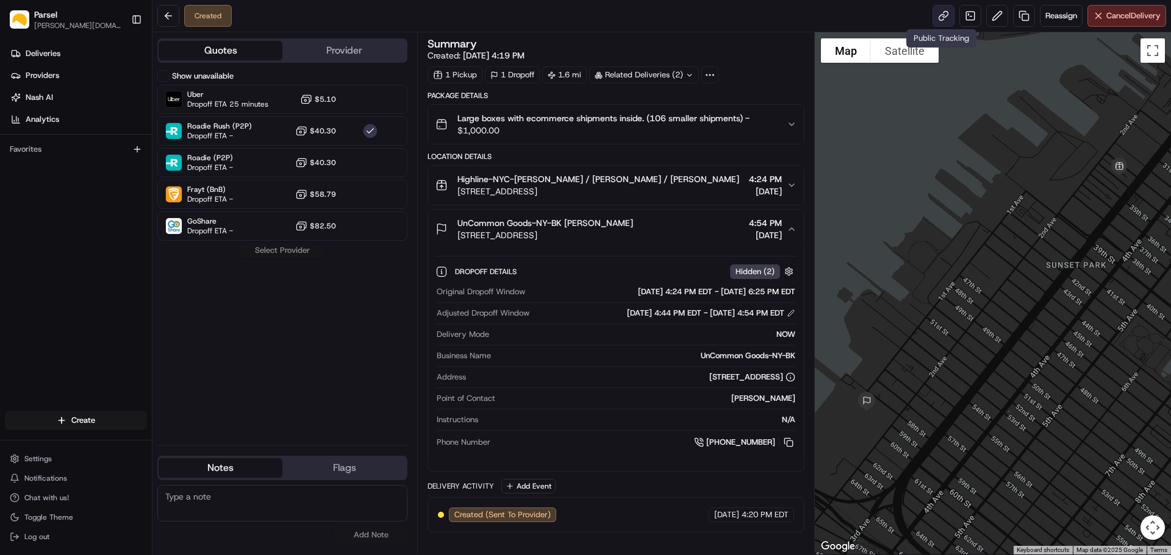
click at [940, 13] on link at bounding box center [943, 16] width 22 height 22
